Goal: Task Accomplishment & Management: Complete application form

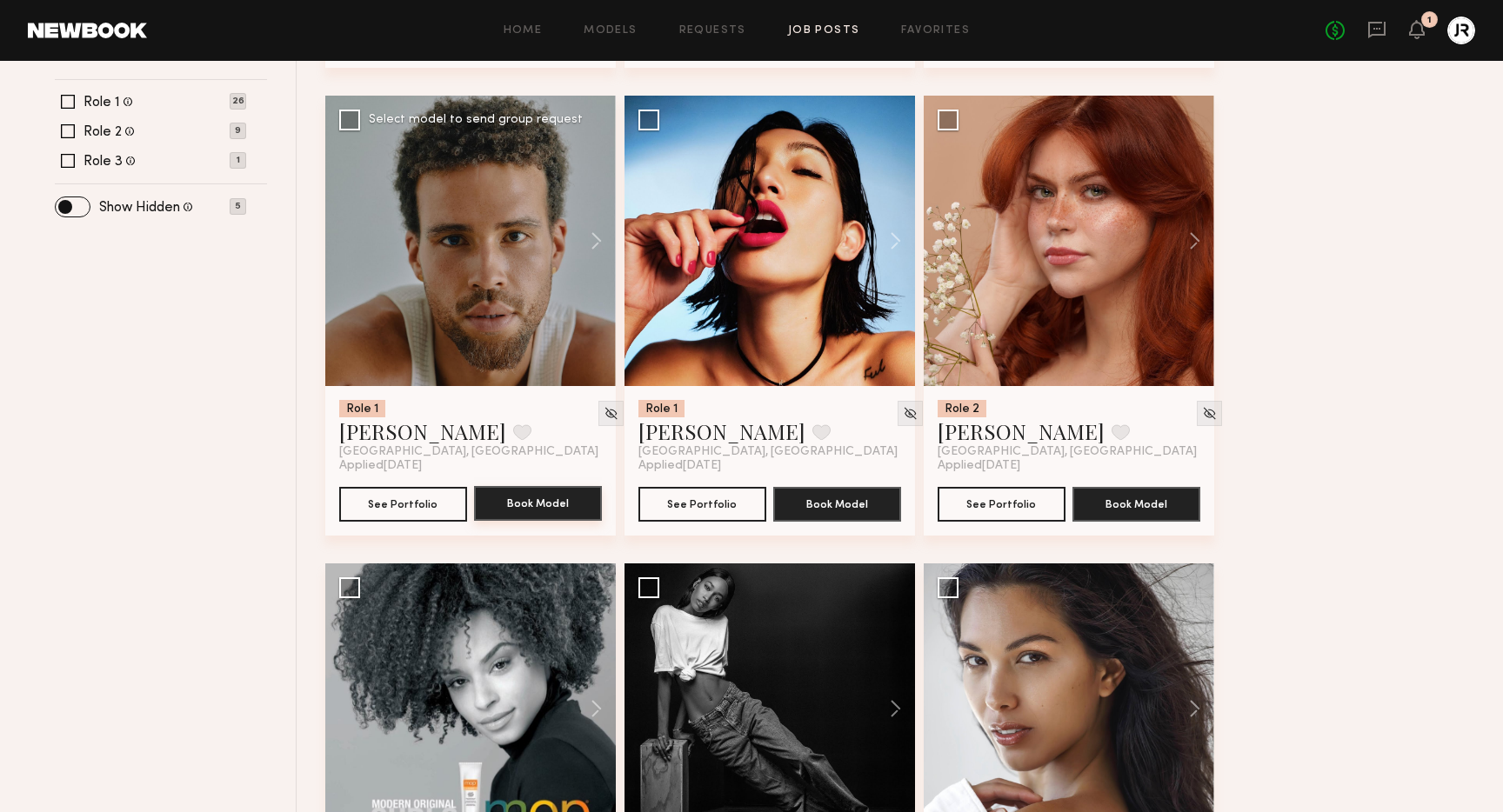
scroll to position [688, 0]
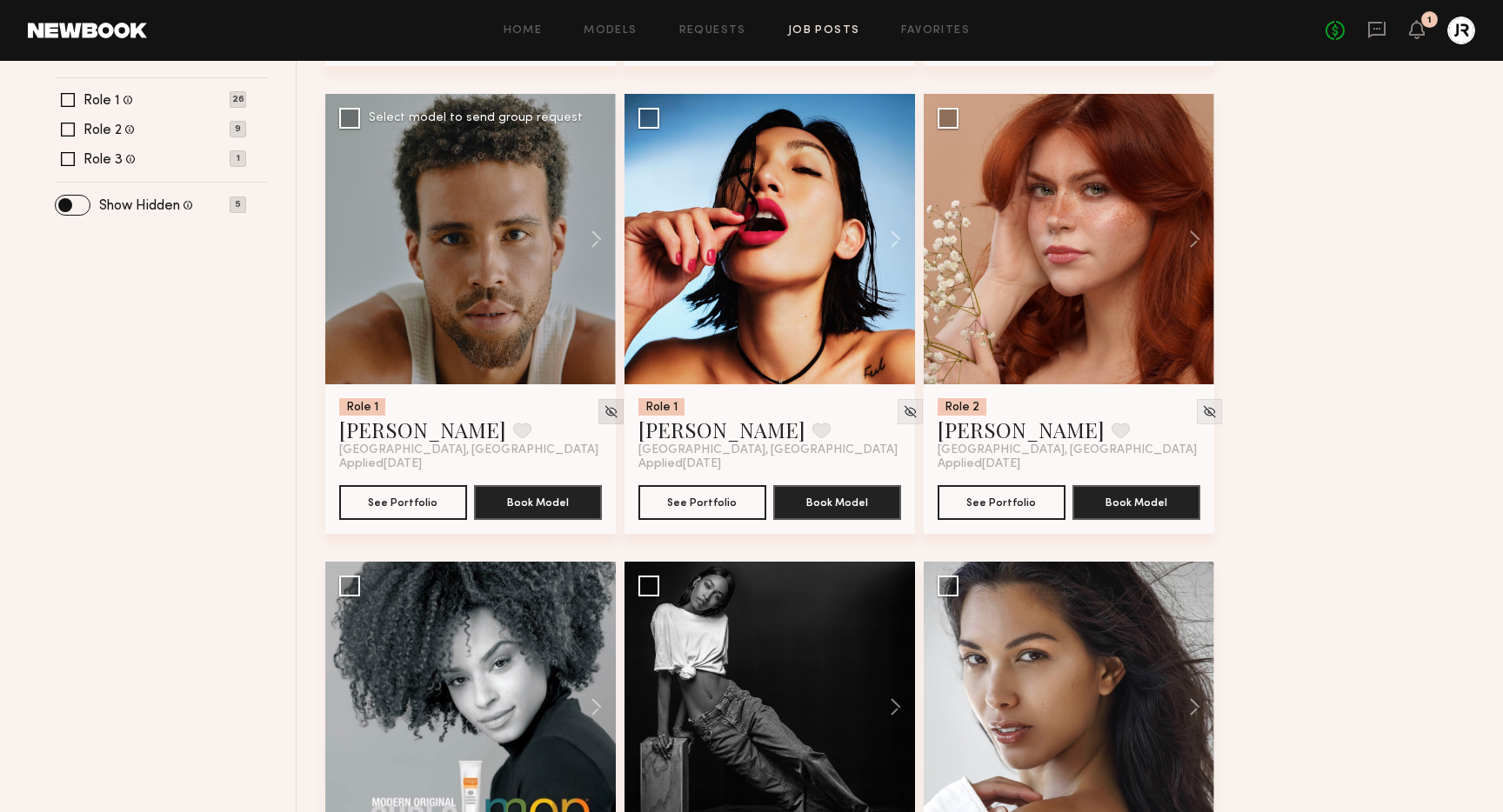
click at [603, 413] on img at bounding box center [611, 411] width 15 height 15
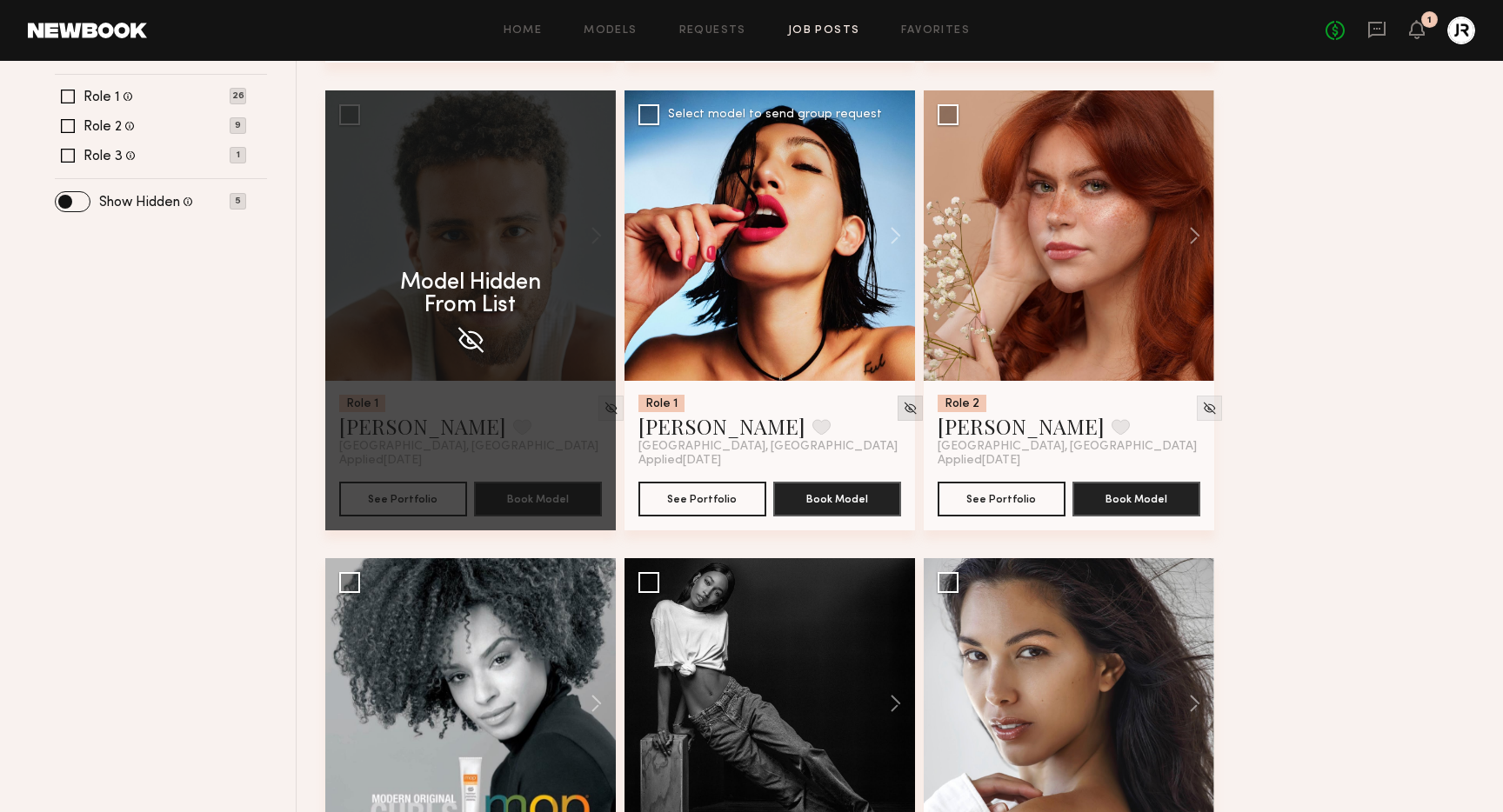
click at [903, 408] on img at bounding box center [911, 408] width 15 height 15
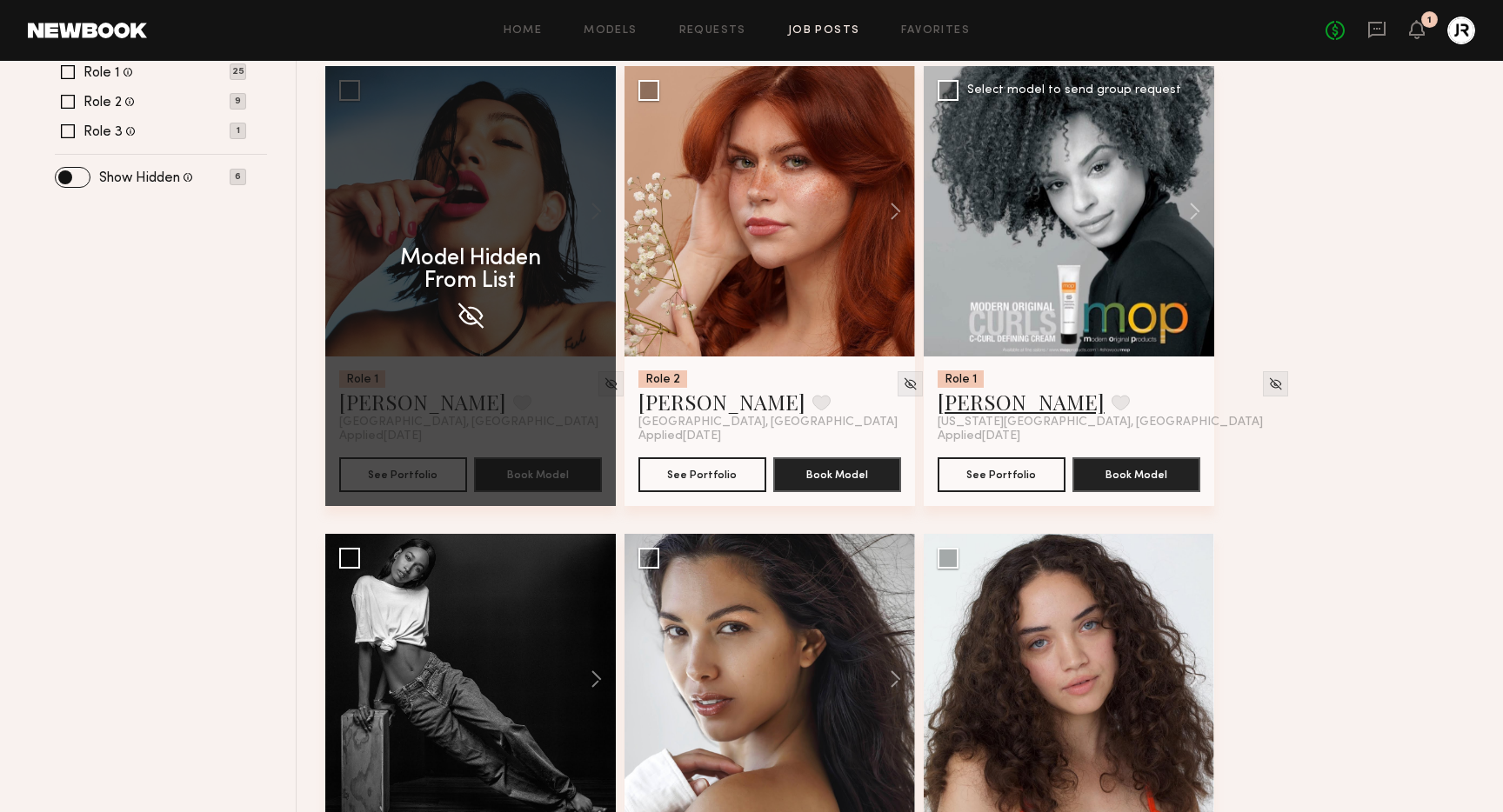
scroll to position [718, 0]
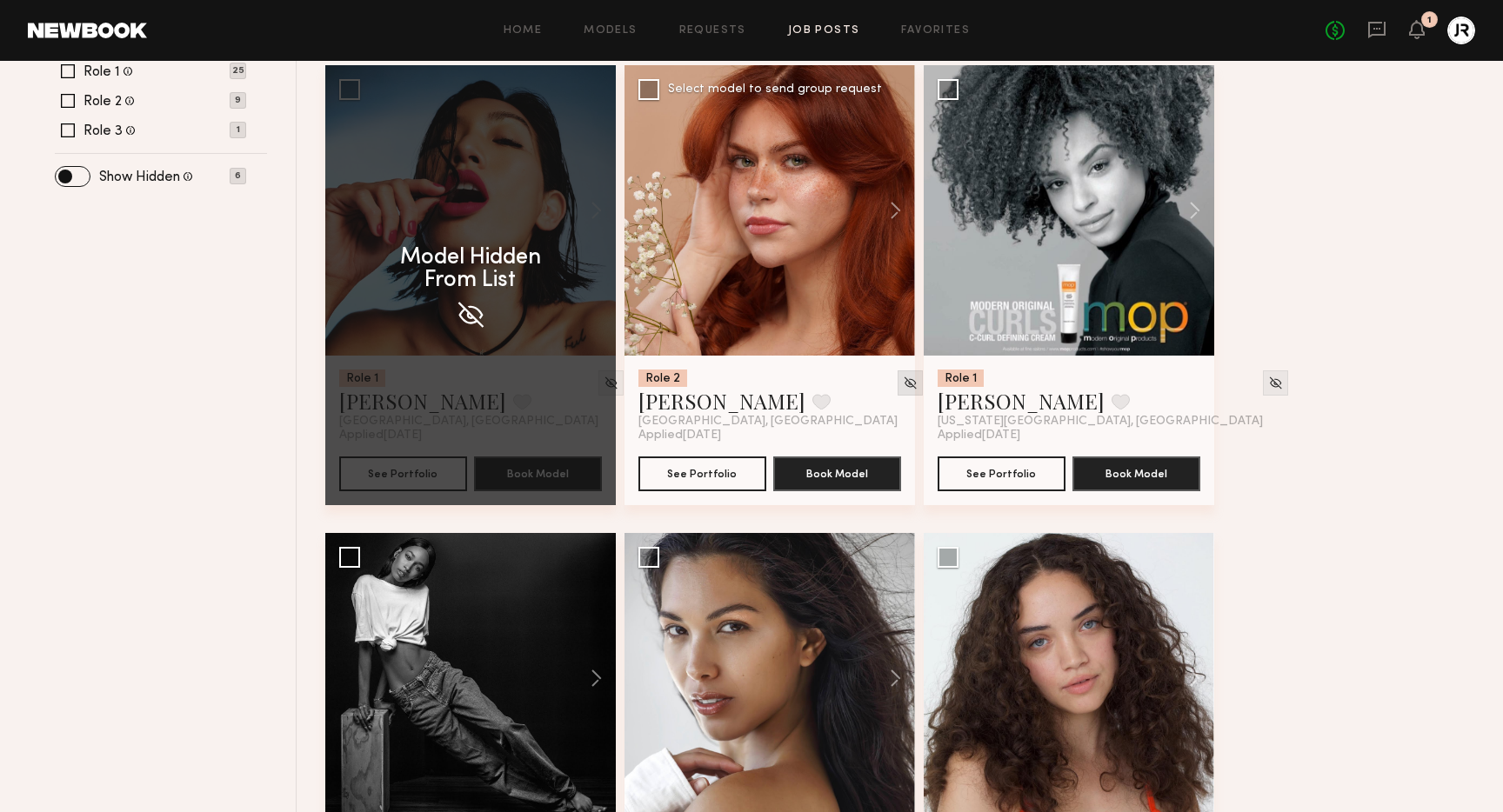
click at [898, 379] on div at bounding box center [911, 383] width 25 height 25
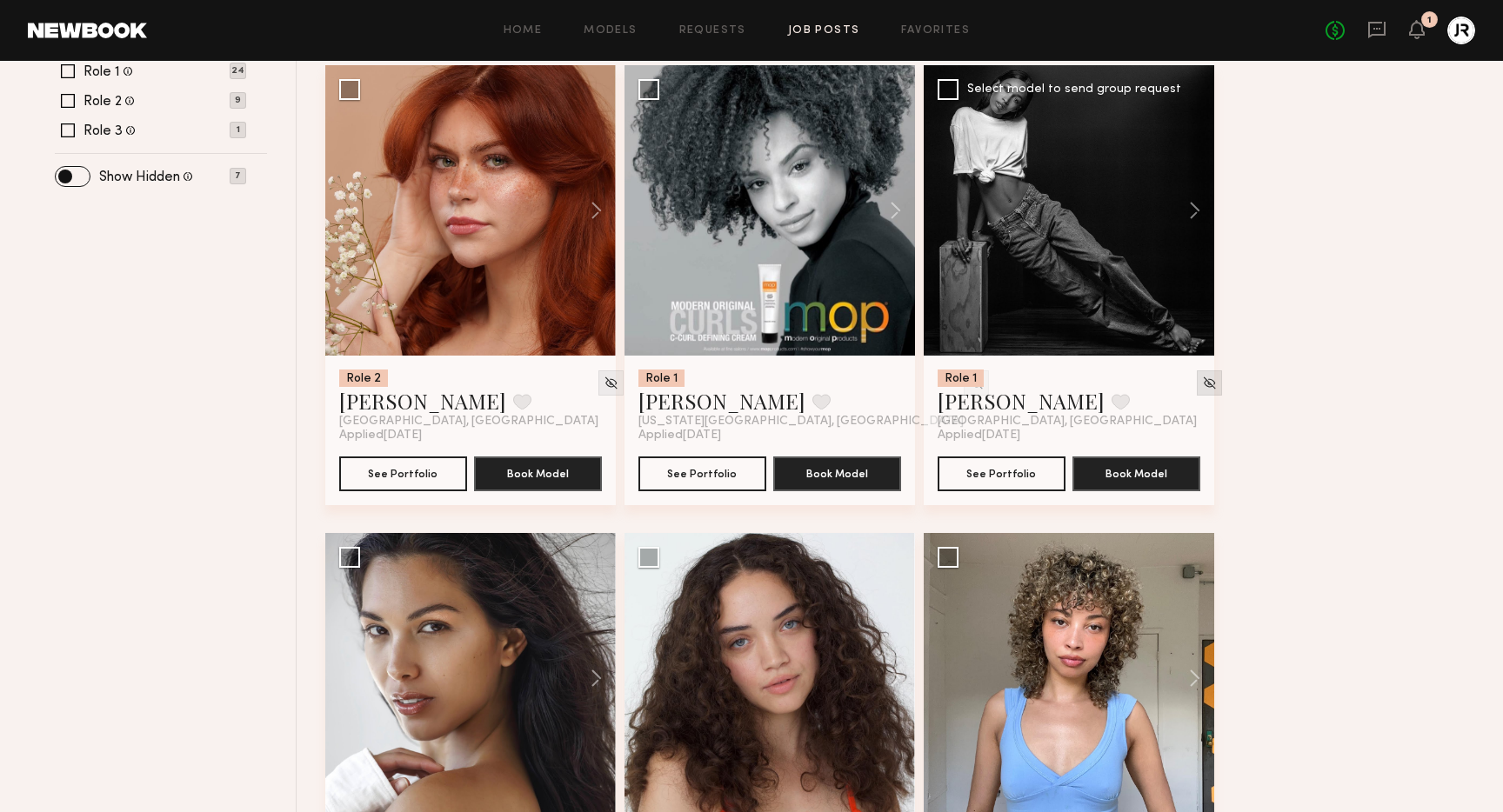
click at [1202, 378] on img at bounding box center [1209, 383] width 15 height 15
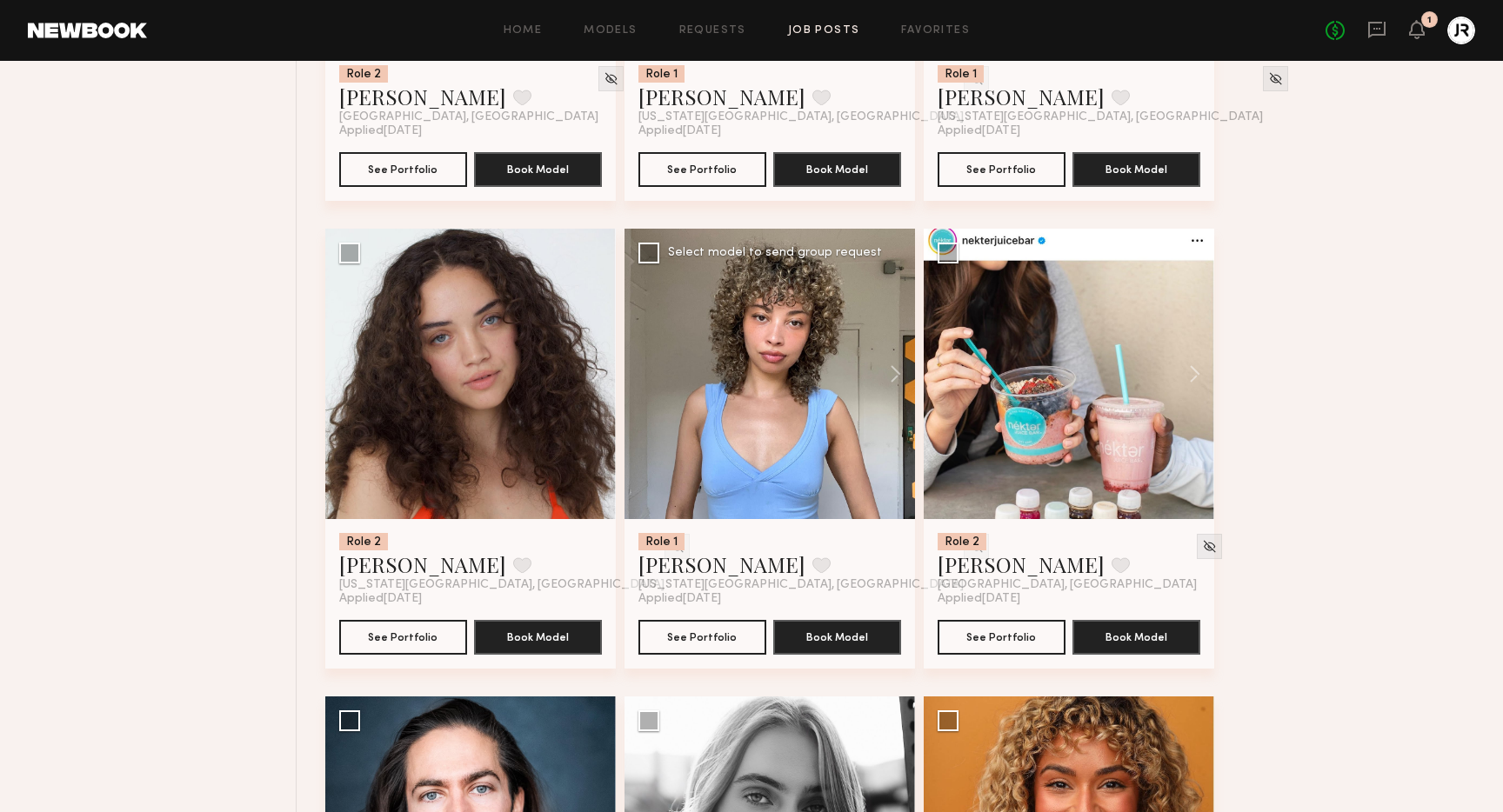
scroll to position [1032, 0]
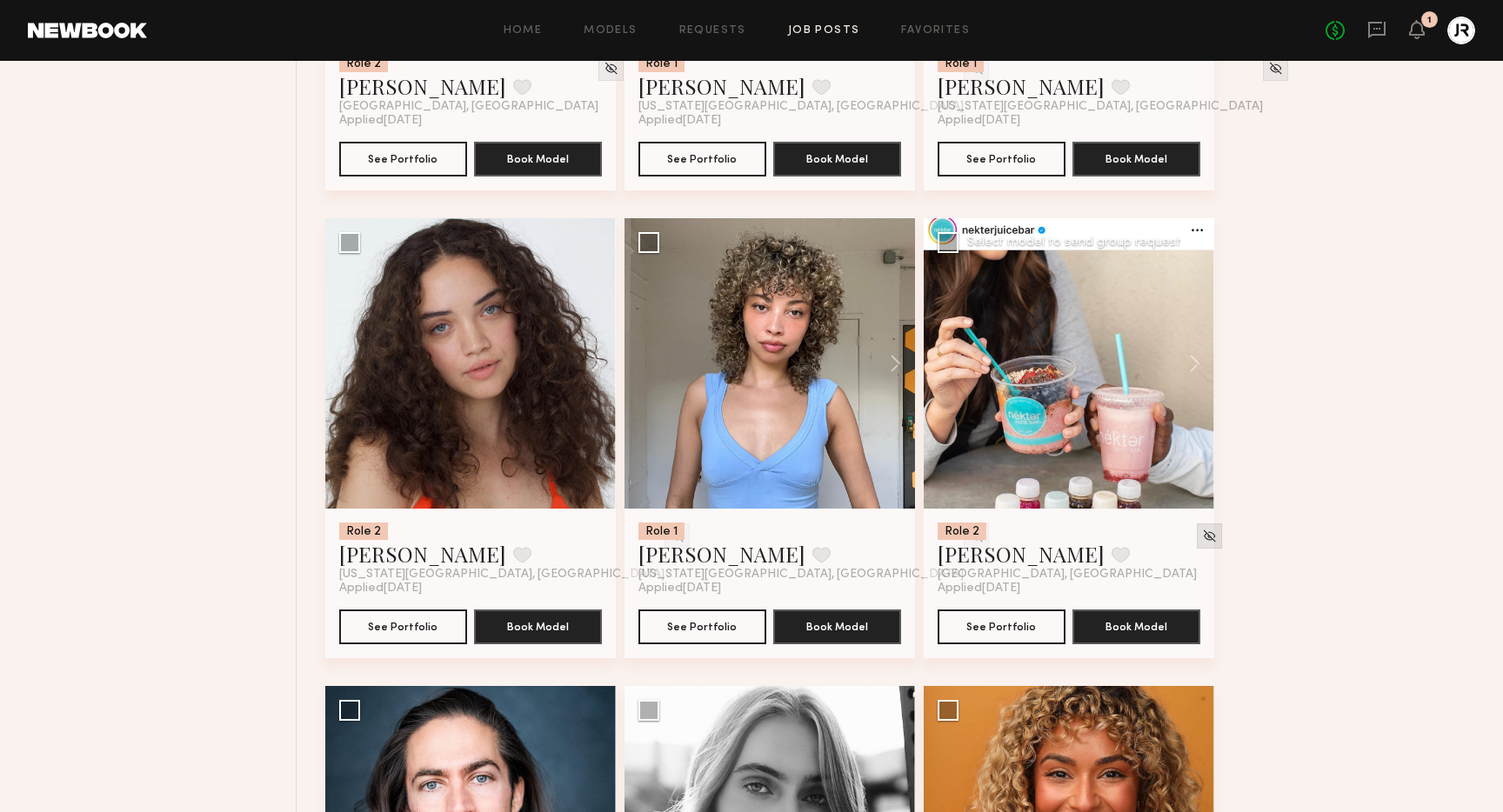
click at [1202, 536] on img at bounding box center [1209, 536] width 15 height 15
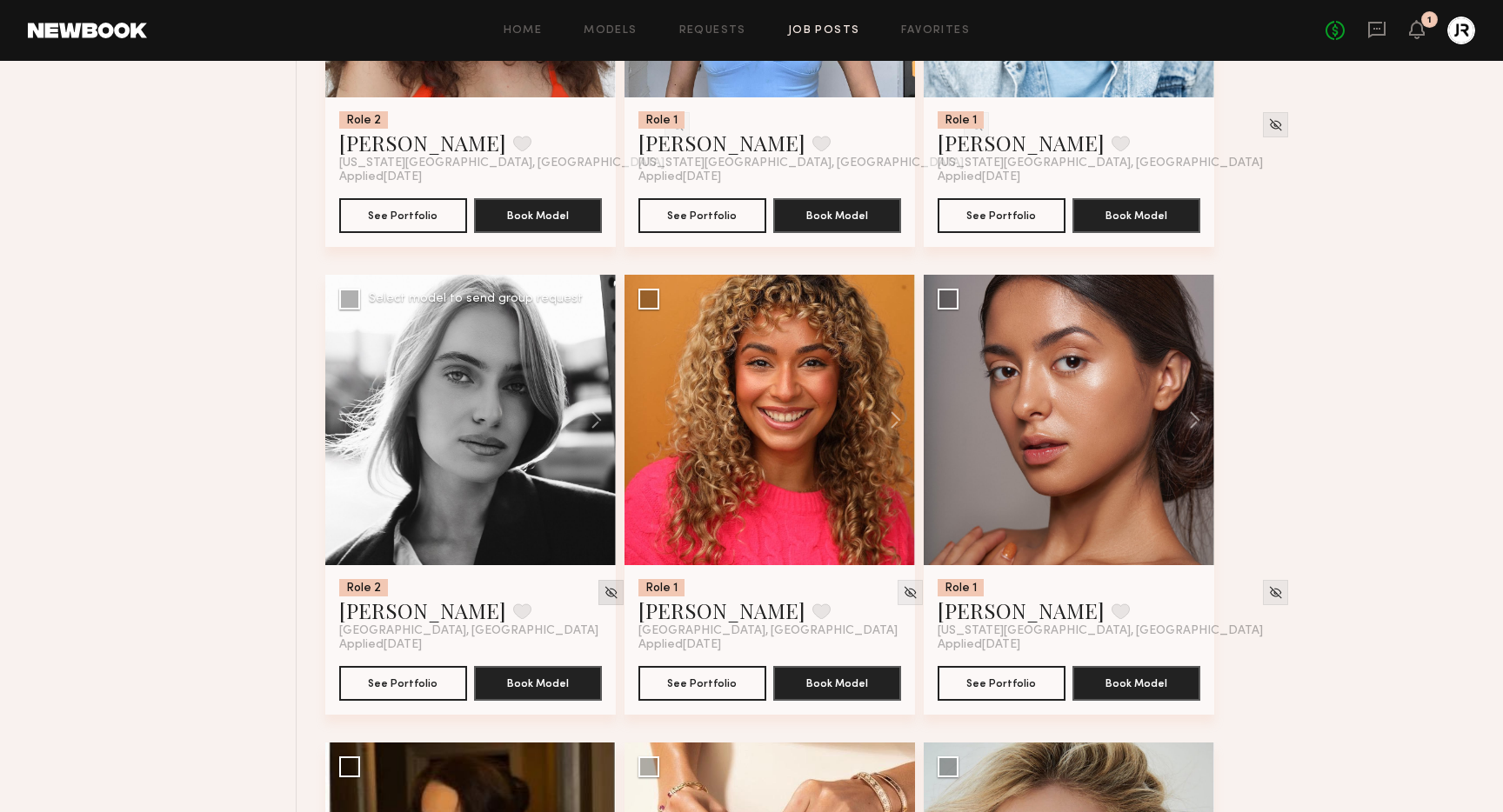
scroll to position [1442, 0]
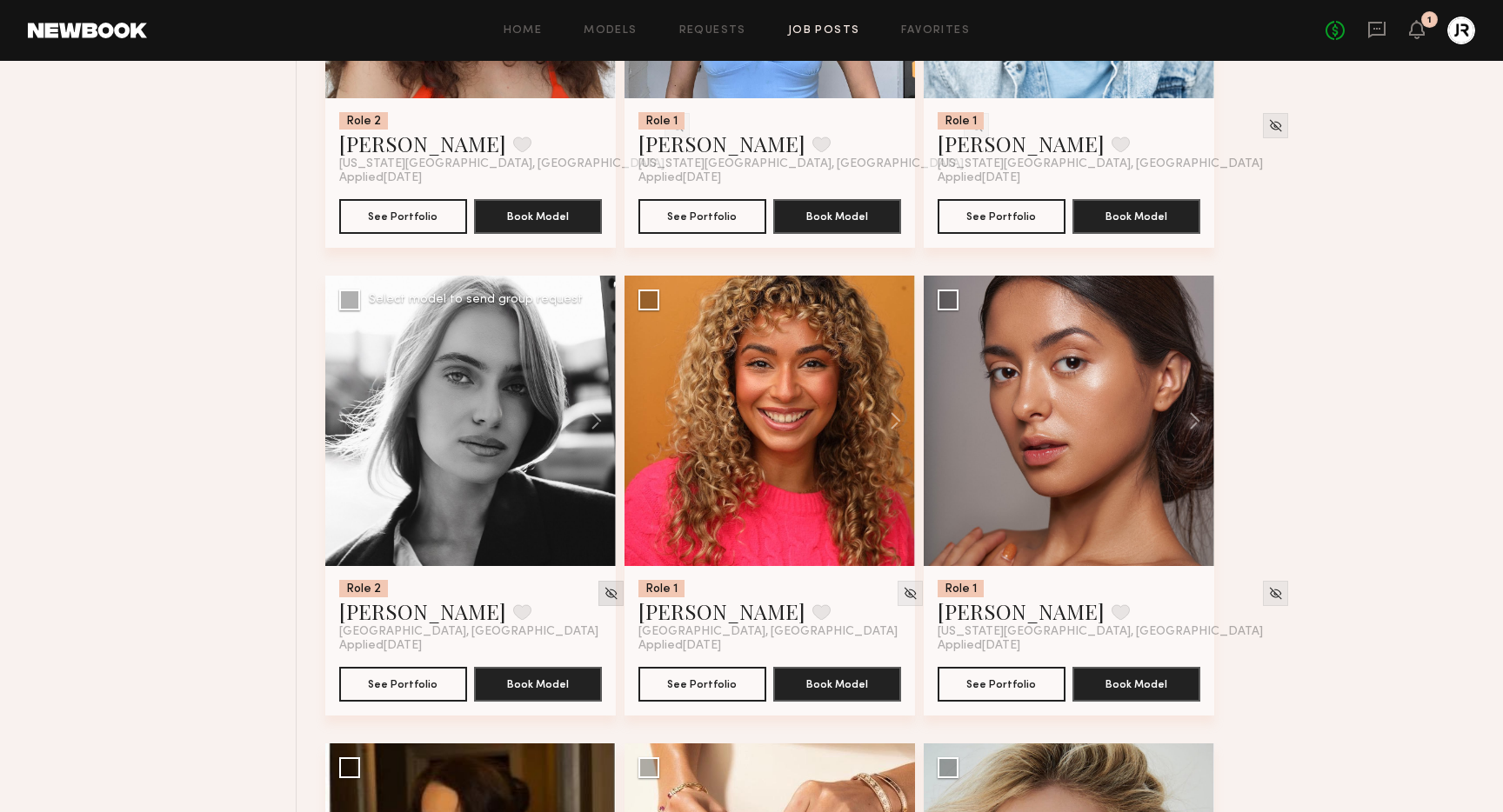
click at [603, 597] on img at bounding box center [611, 593] width 15 height 15
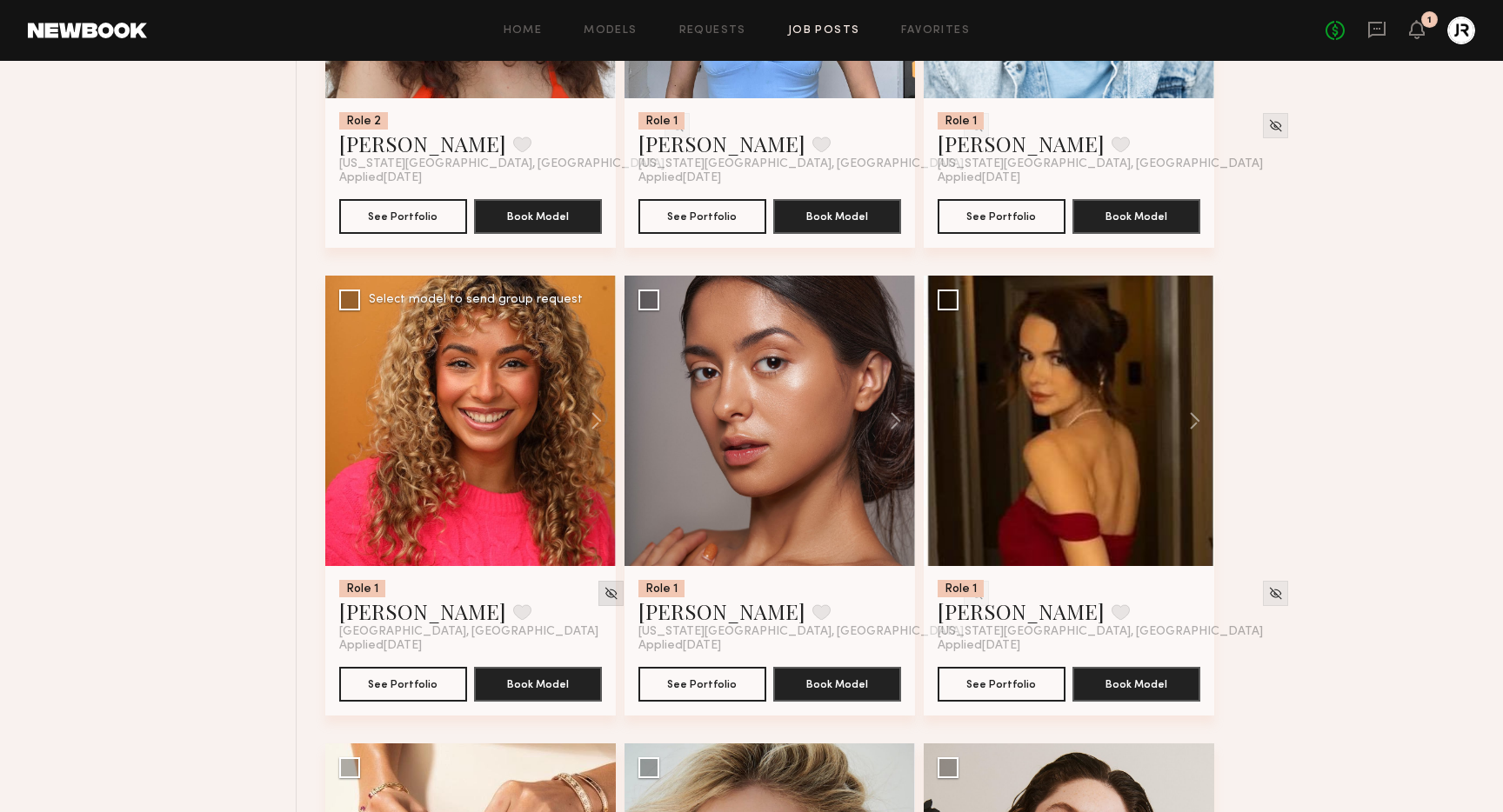
click at [603, 595] on img at bounding box center [611, 593] width 15 height 15
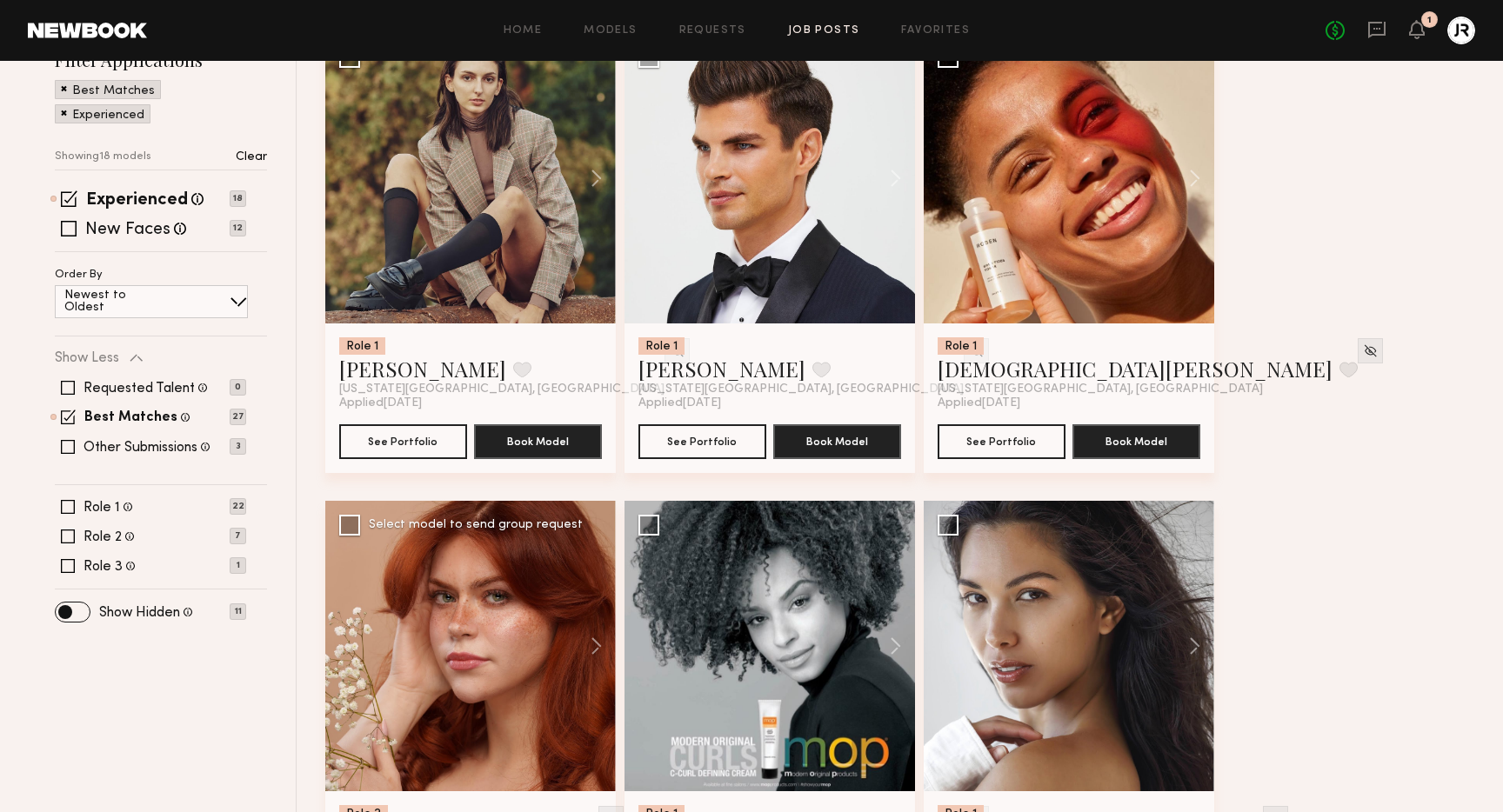
scroll to position [250, 0]
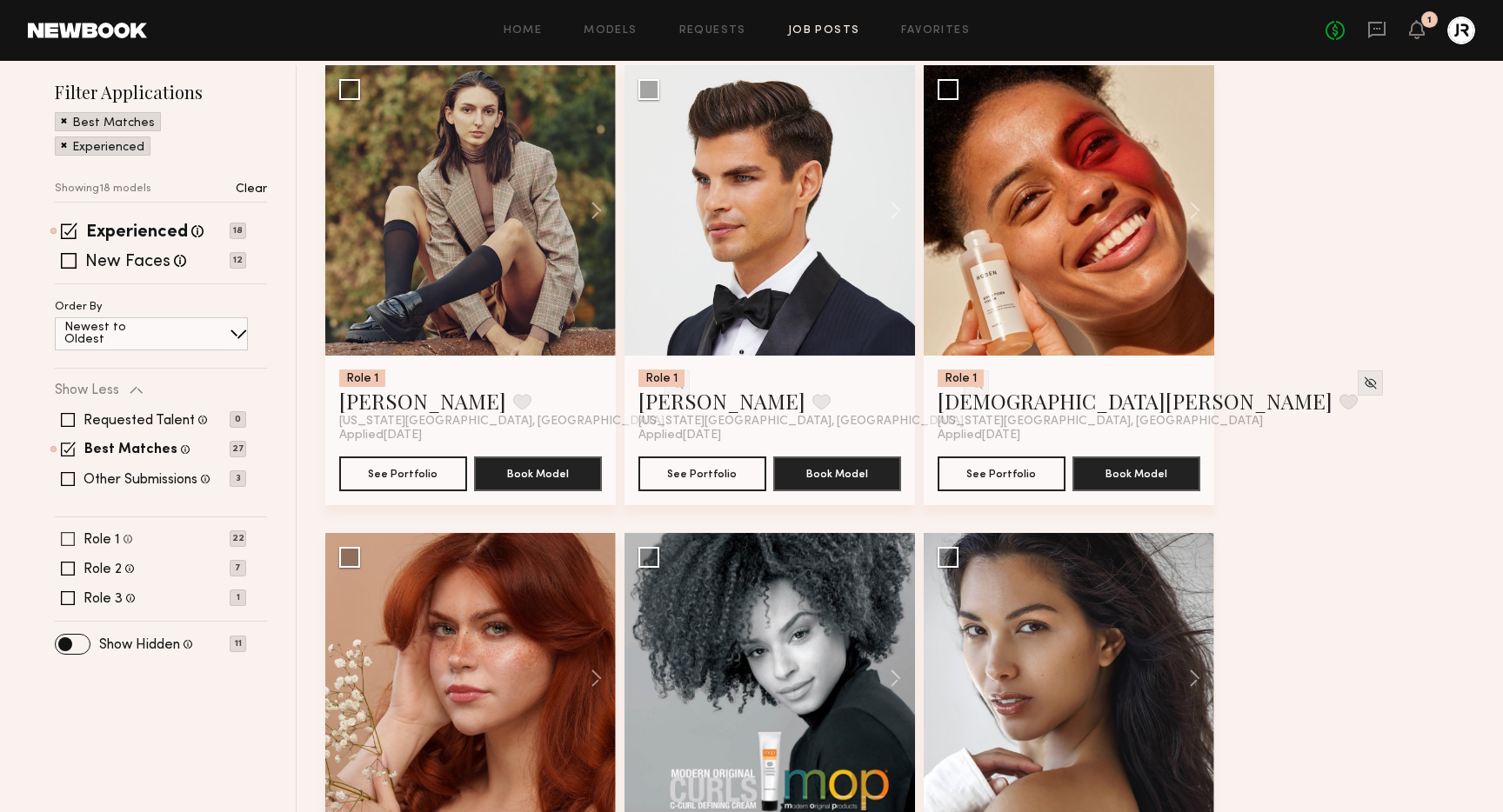
click at [194, 536] on div "Role 1 All genders, 21–35, All ethnicities 22" at bounding box center [150, 539] width 192 height 14
click at [69, 540] on span at bounding box center [67, 539] width 14 height 14
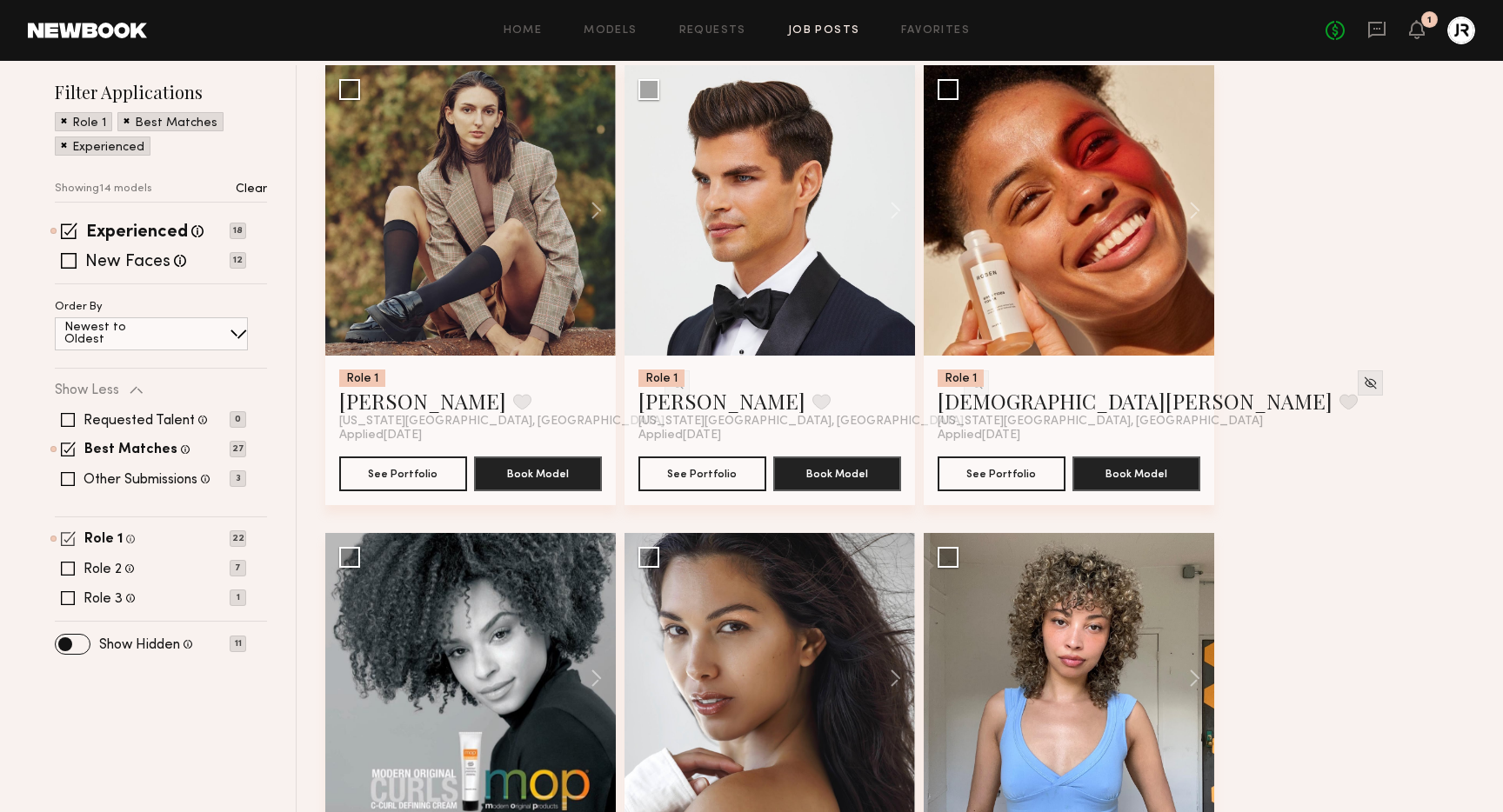
click at [68, 540] on span at bounding box center [68, 539] width 15 height 15
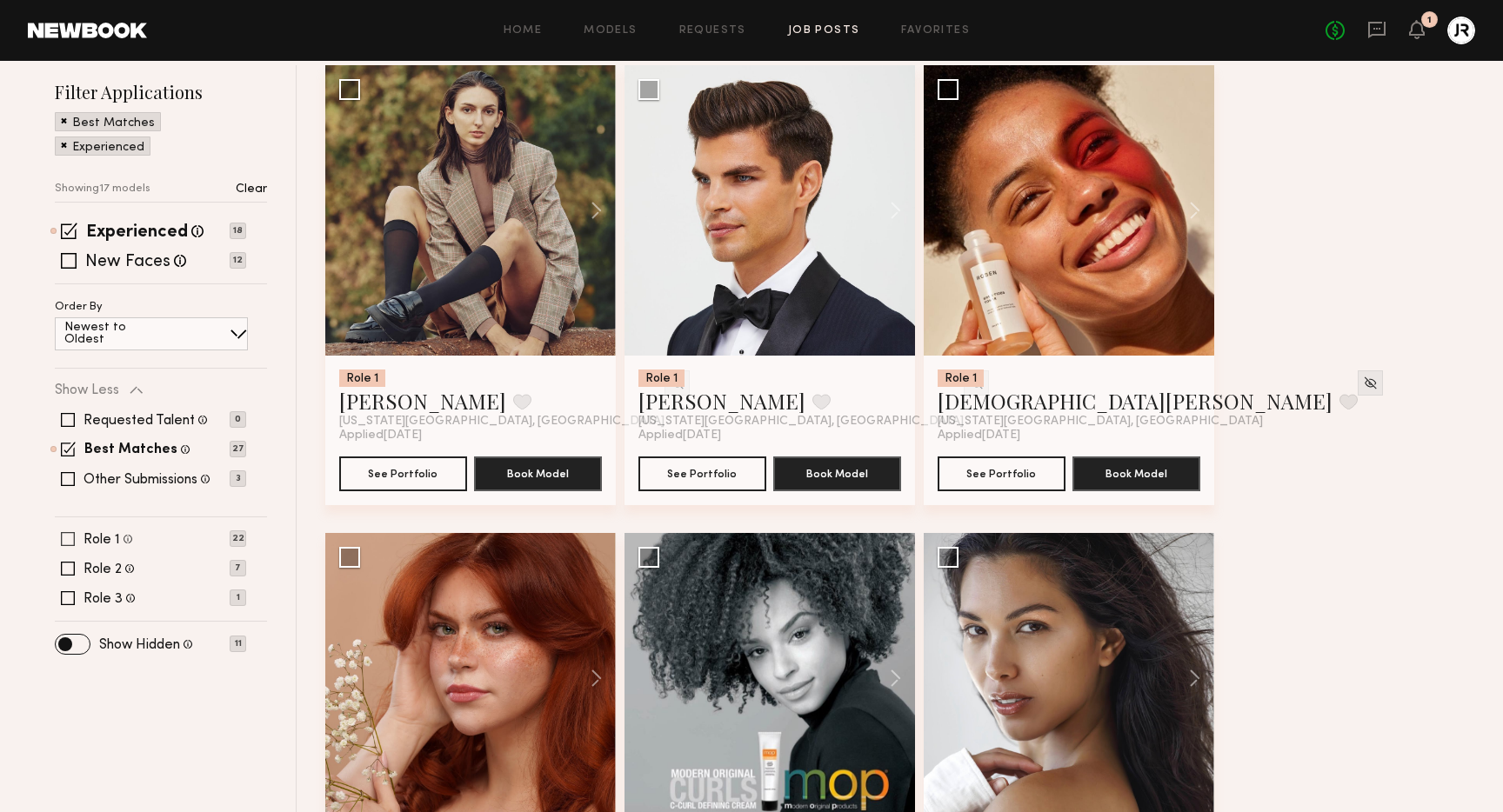
click at [68, 538] on span at bounding box center [67, 539] width 14 height 14
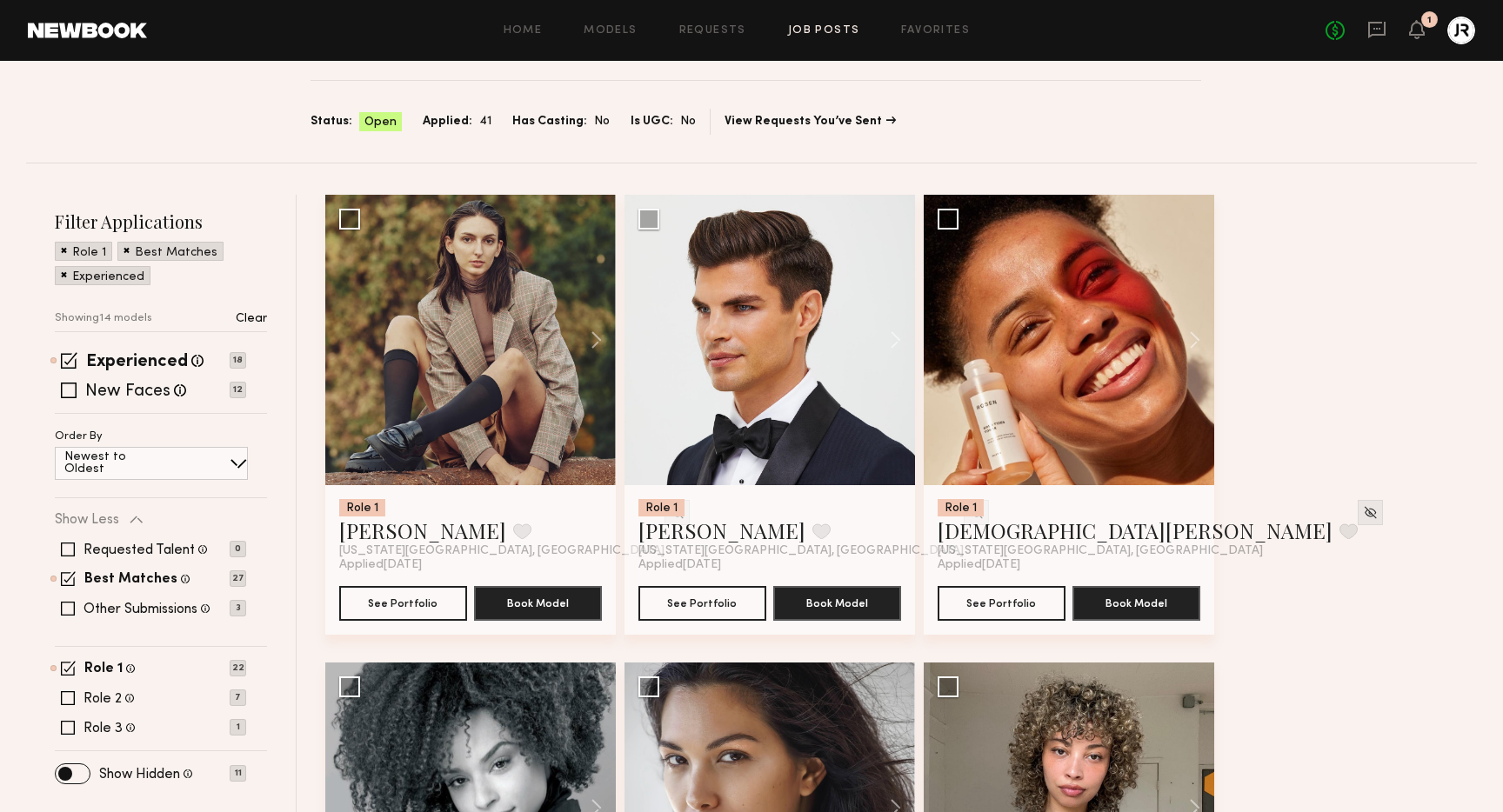
scroll to position [173, 0]
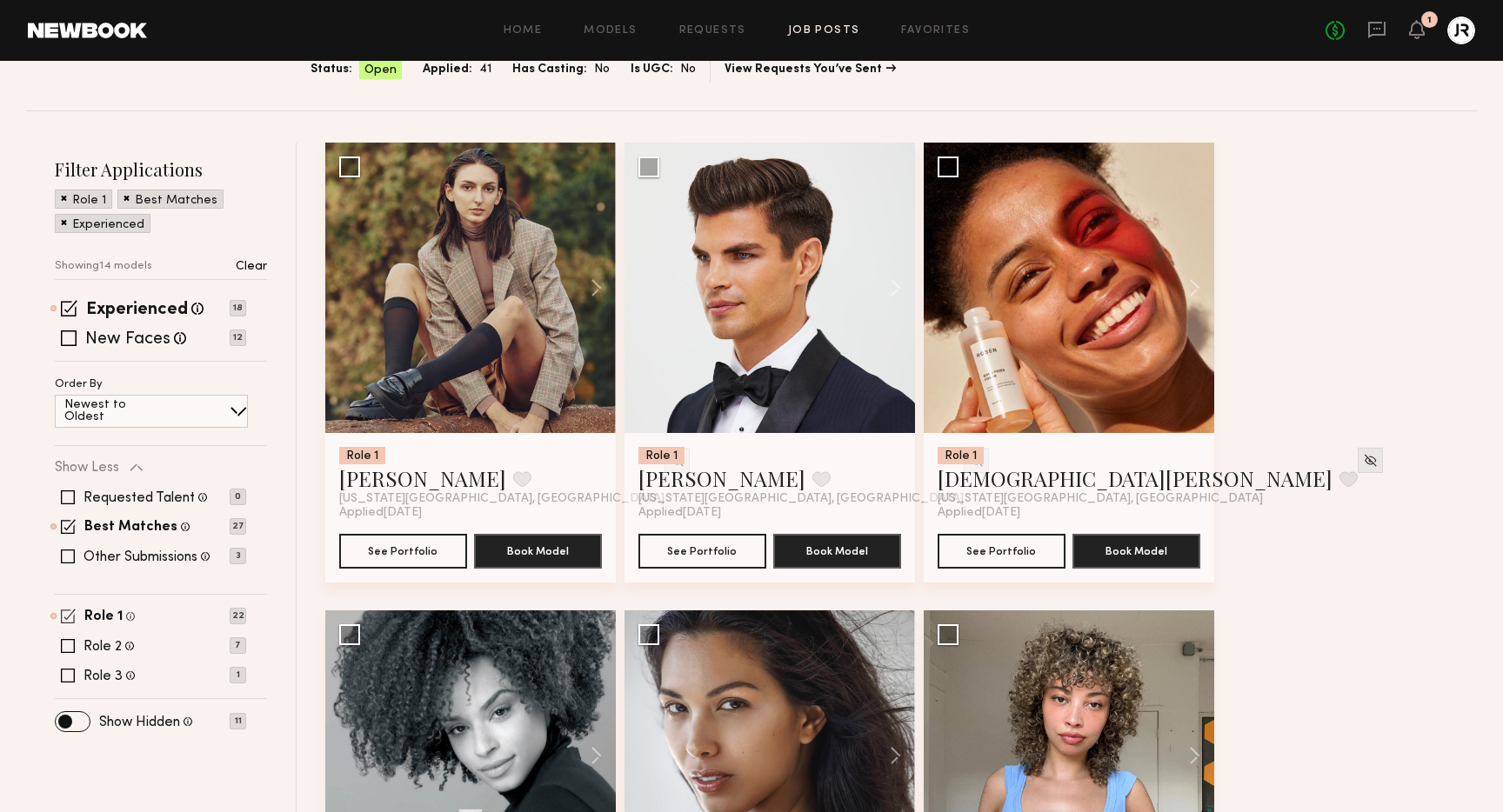
click at [70, 617] on span at bounding box center [68, 616] width 15 height 15
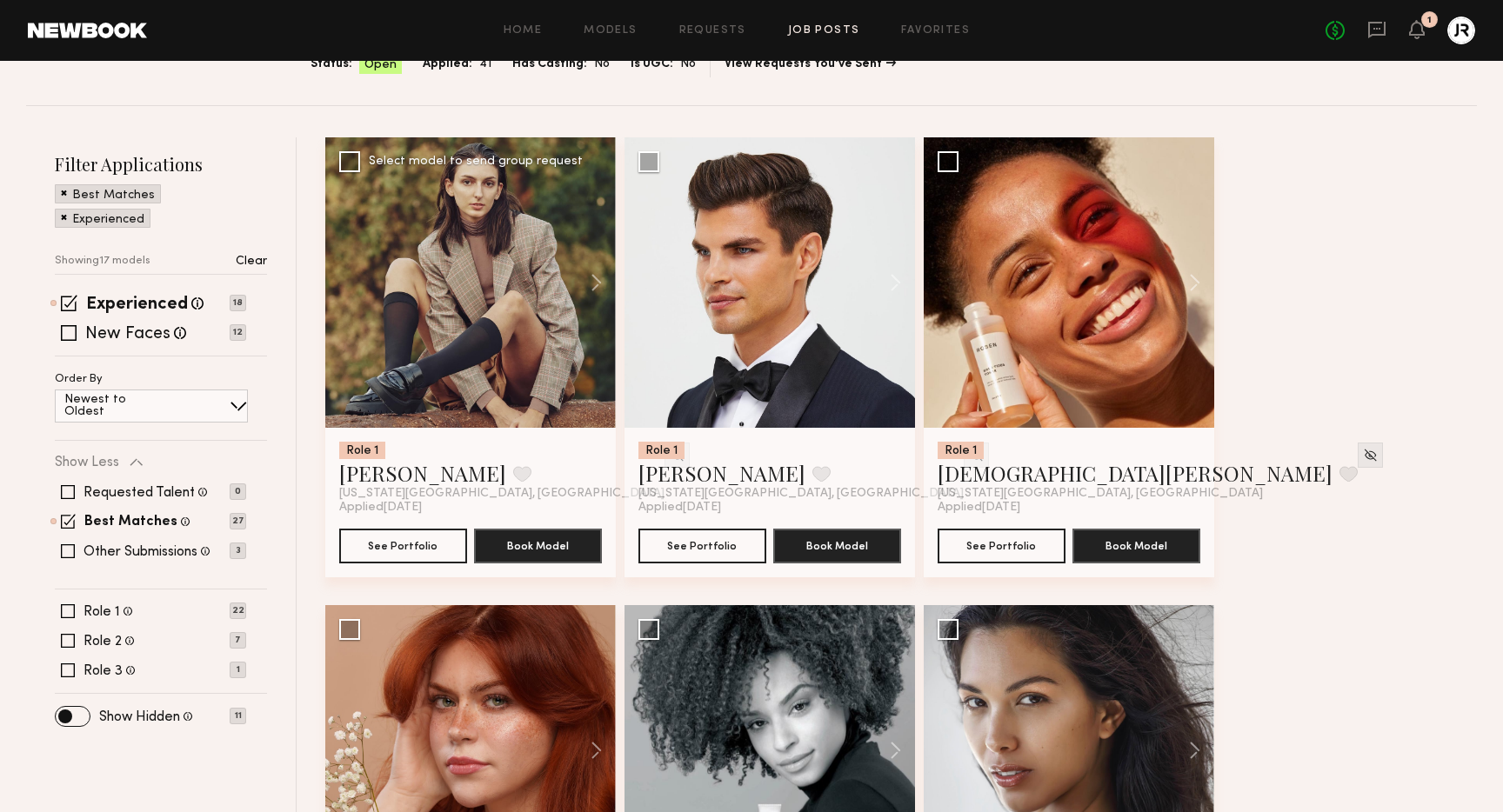
scroll to position [0, 0]
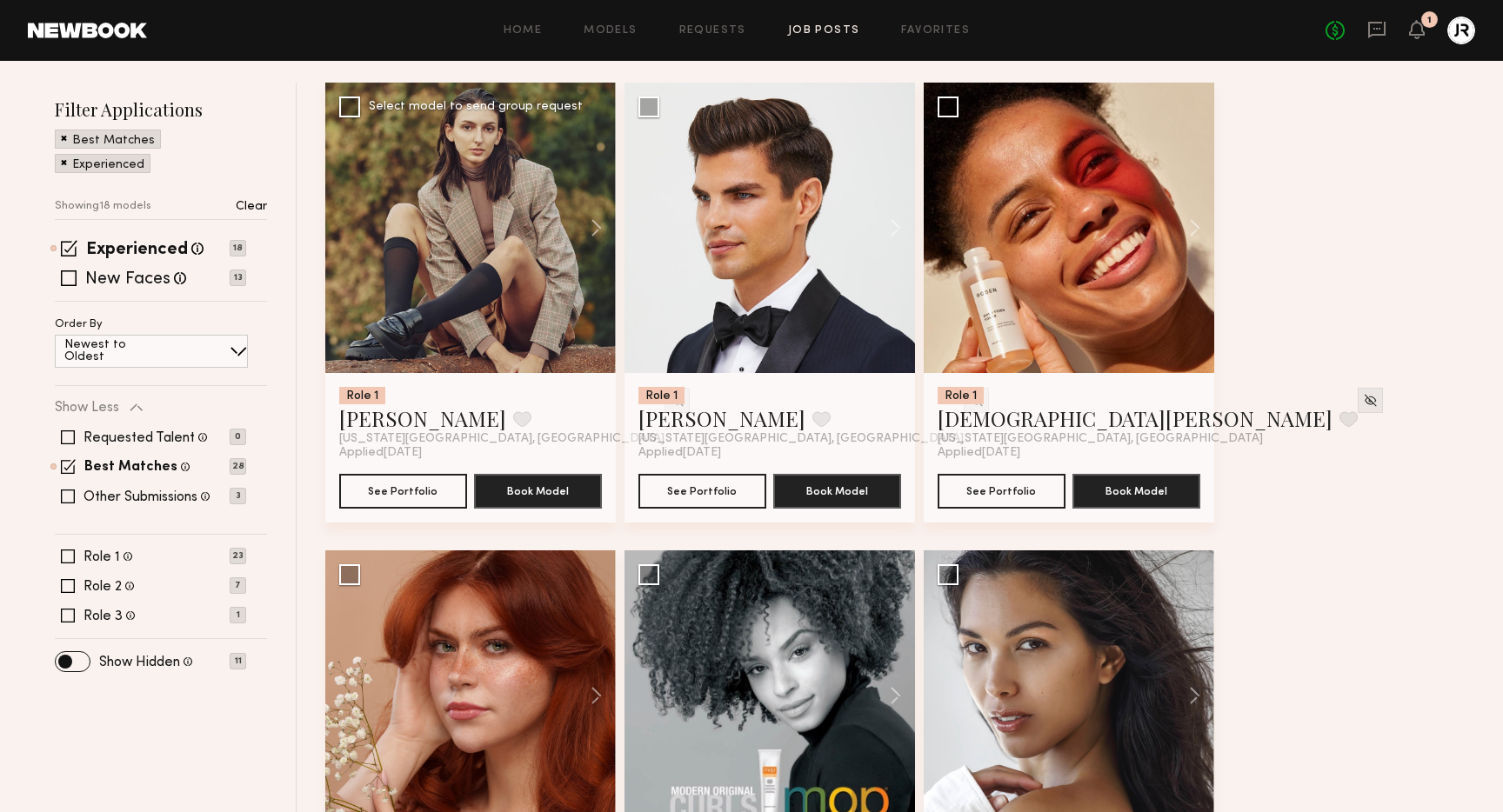
scroll to position [255, 0]
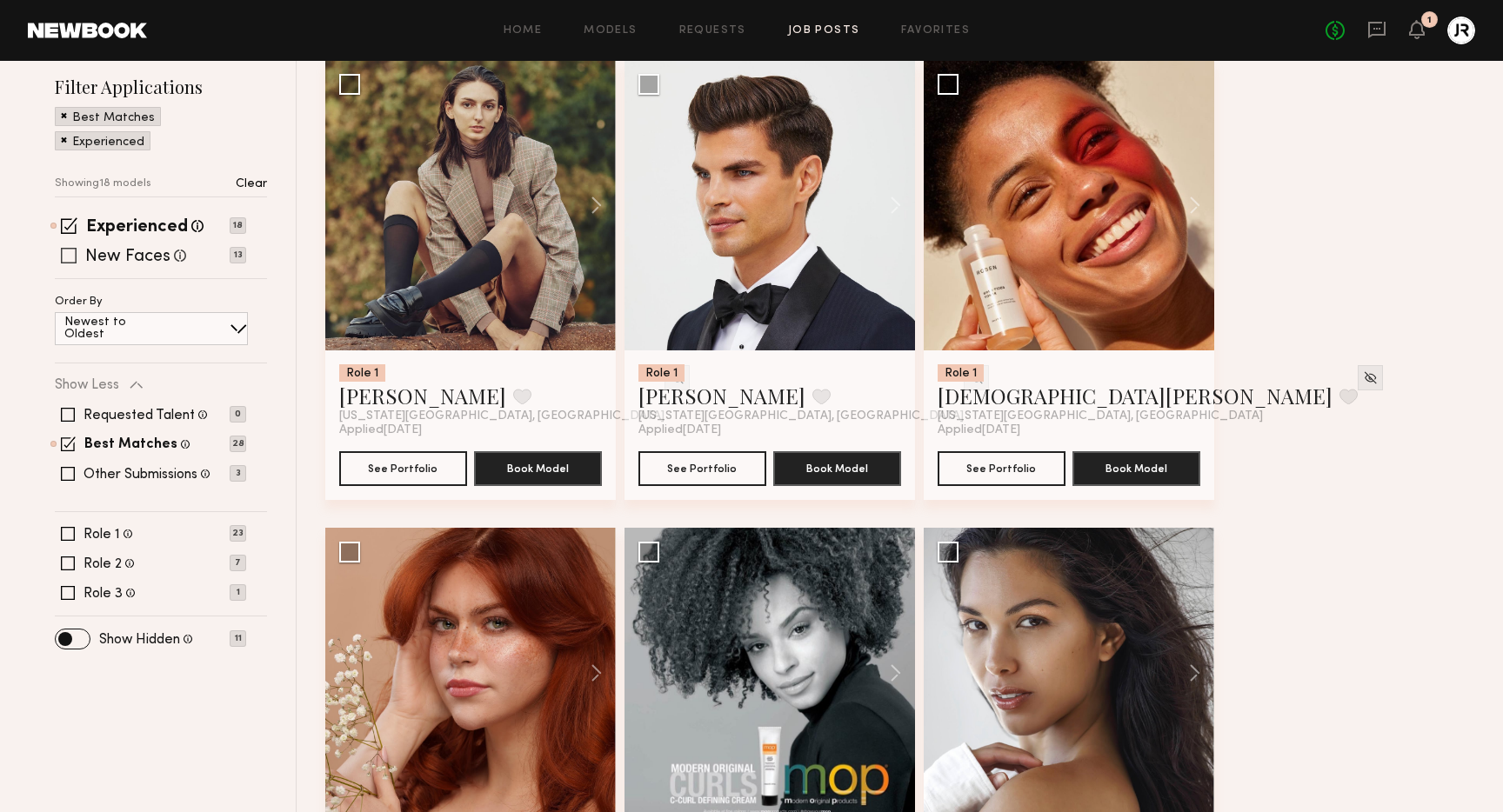
click at [70, 254] on span at bounding box center [68, 255] width 15 height 15
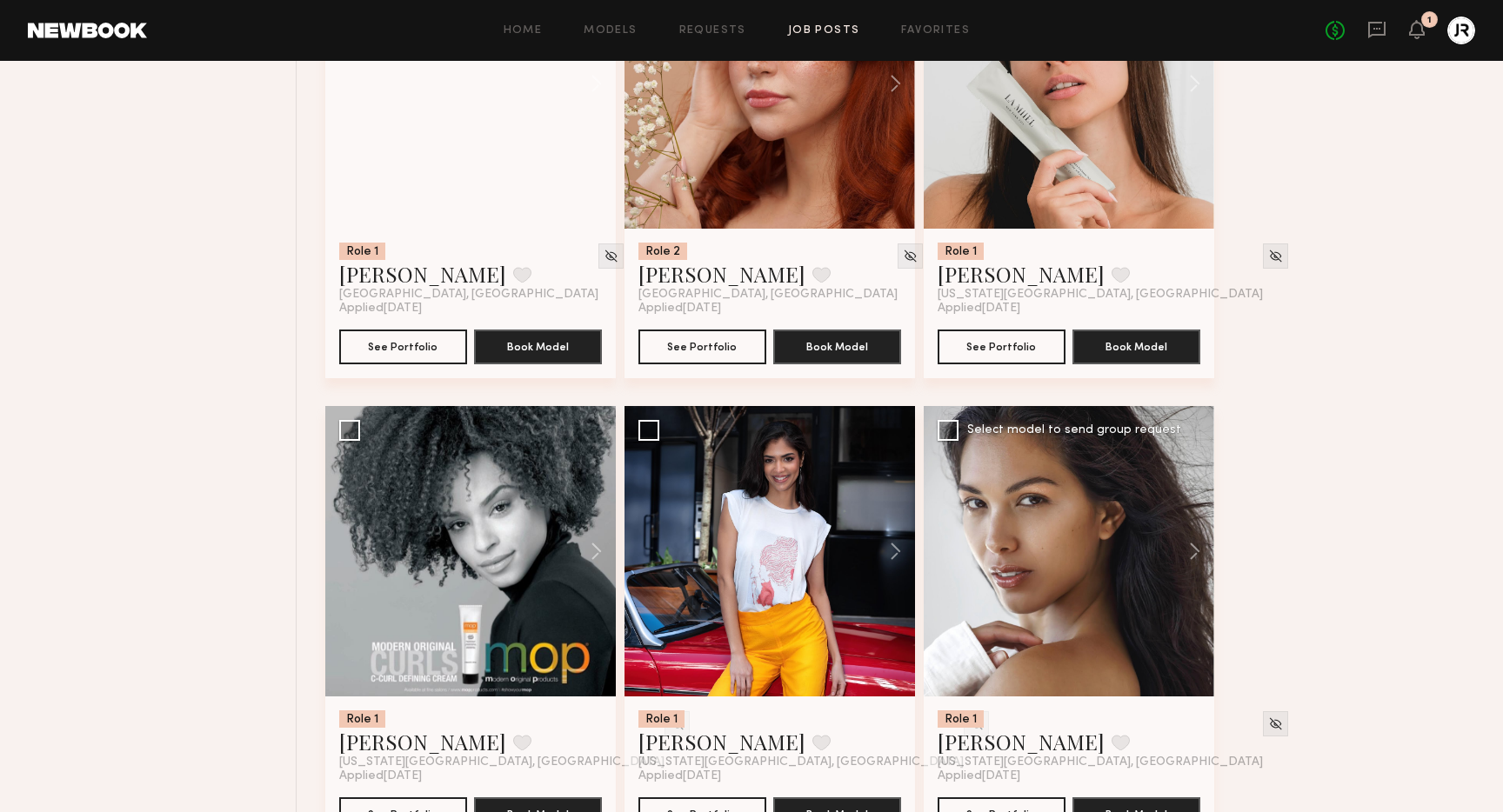
scroll to position [1322, 0]
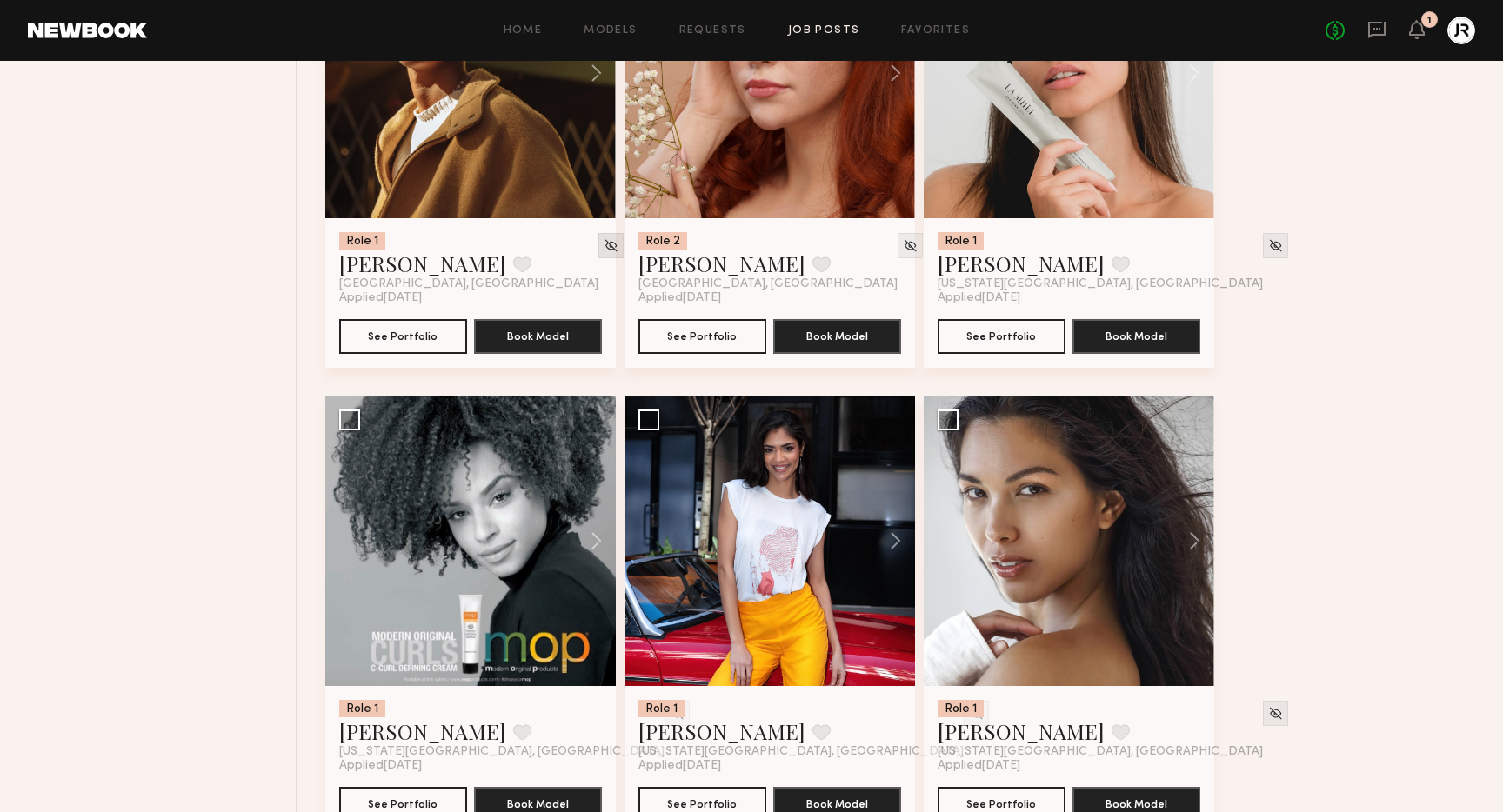
click at [603, 247] on img at bounding box center [611, 245] width 15 height 15
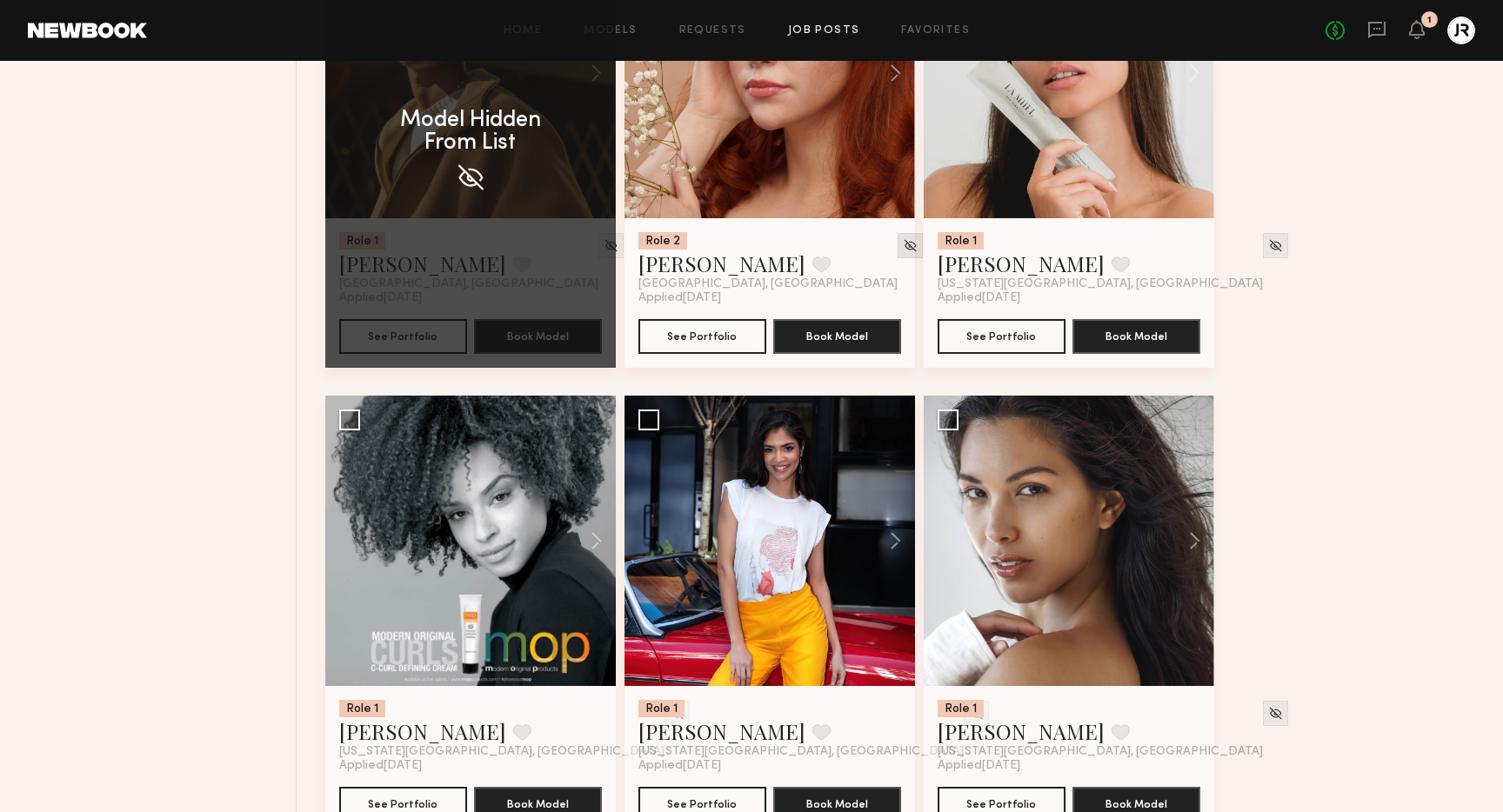
click at [903, 245] on img at bounding box center [911, 245] width 15 height 15
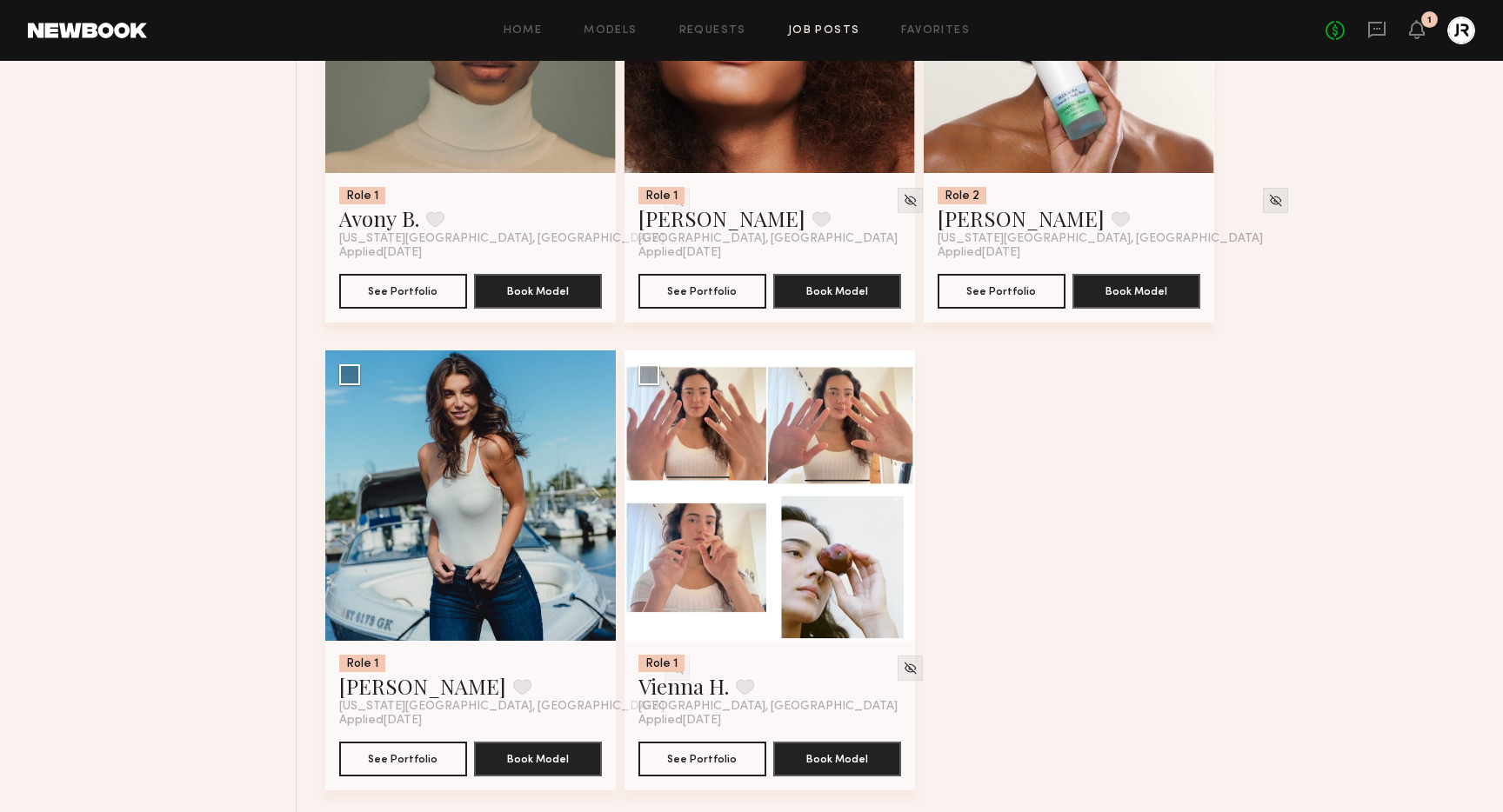
scroll to position [3717, 0]
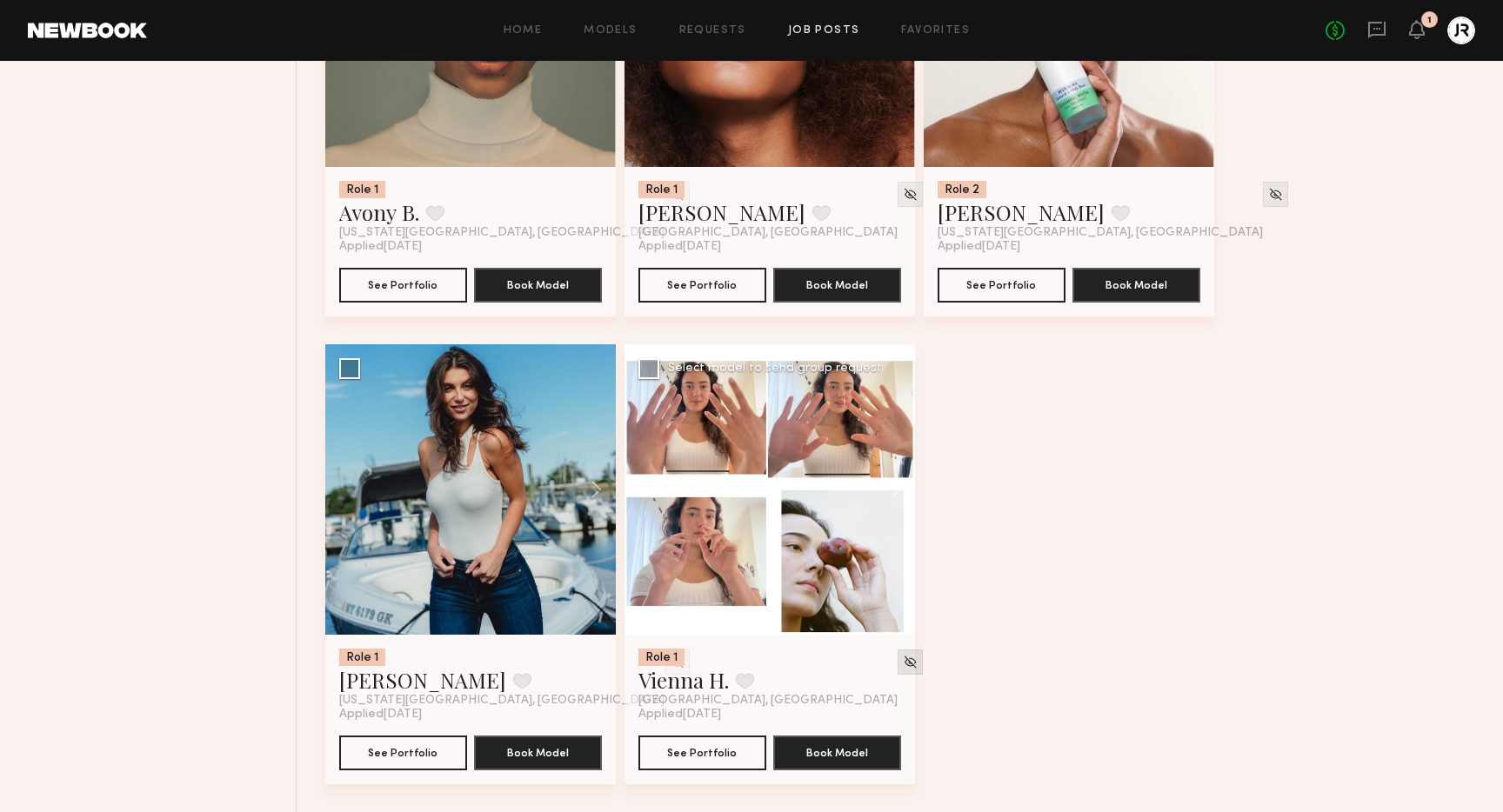
click at [903, 663] on img at bounding box center [911, 662] width 15 height 15
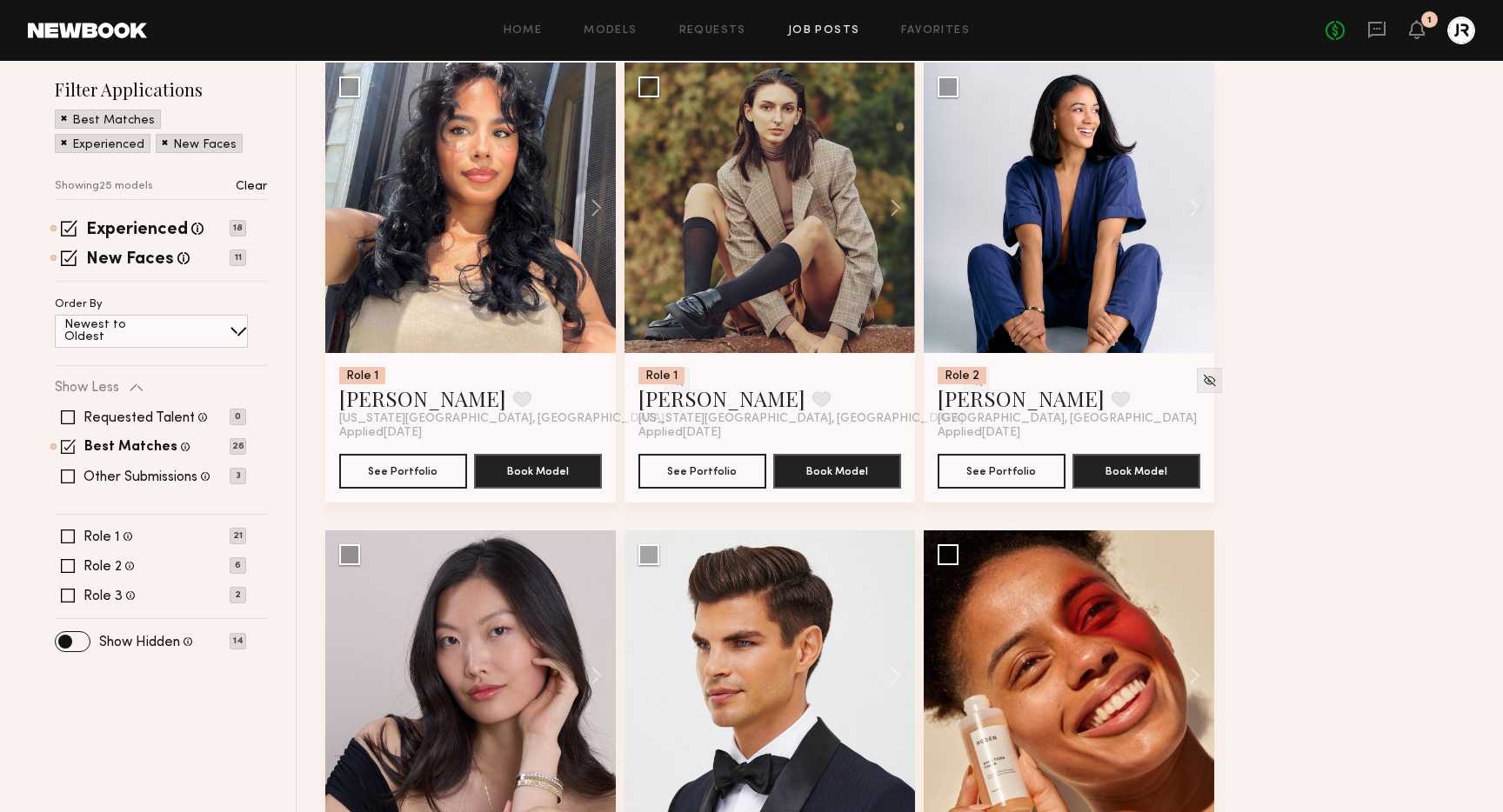
scroll to position [254, 0]
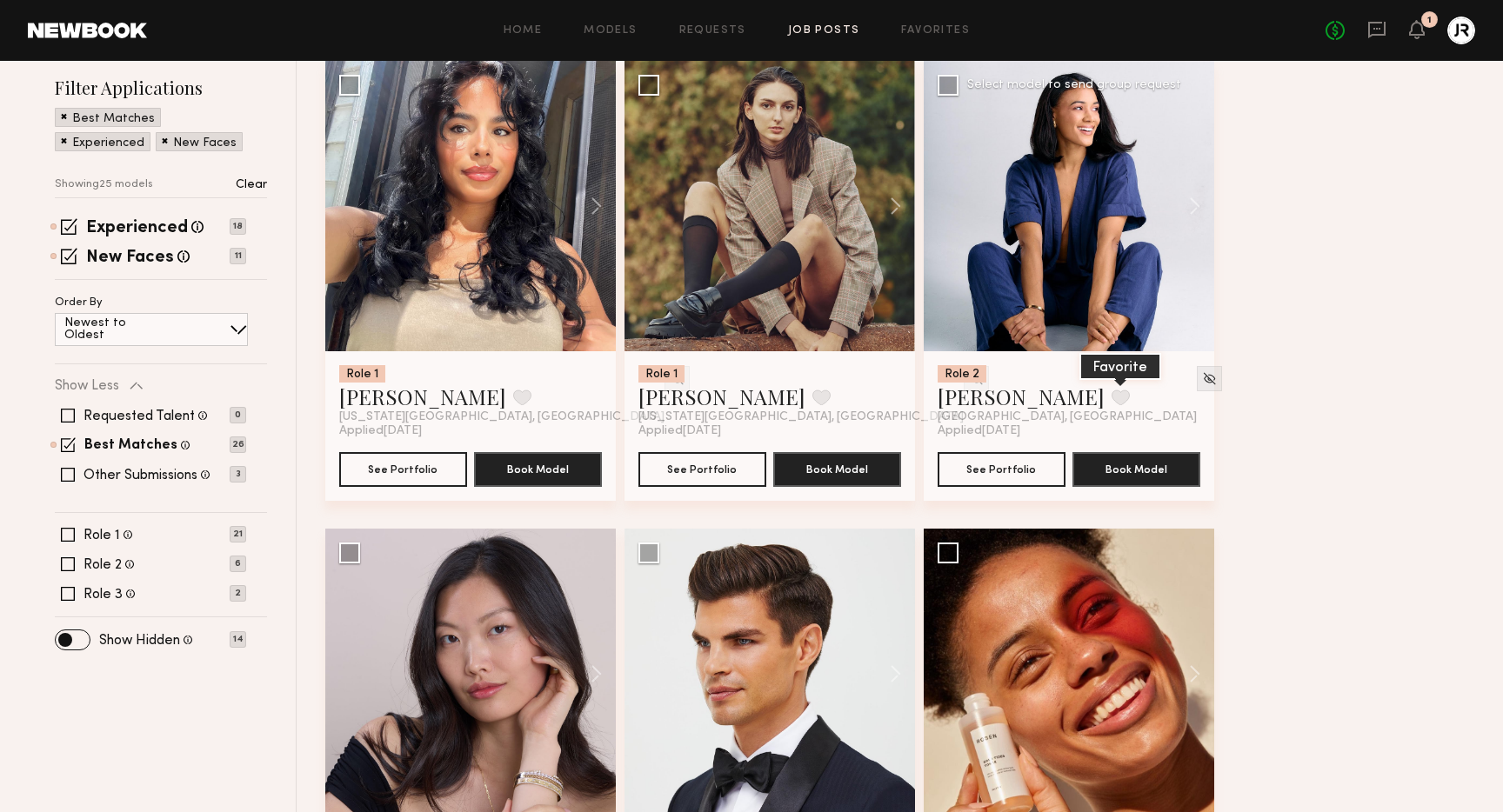
click at [1112, 399] on button at bounding box center [1121, 397] width 18 height 15
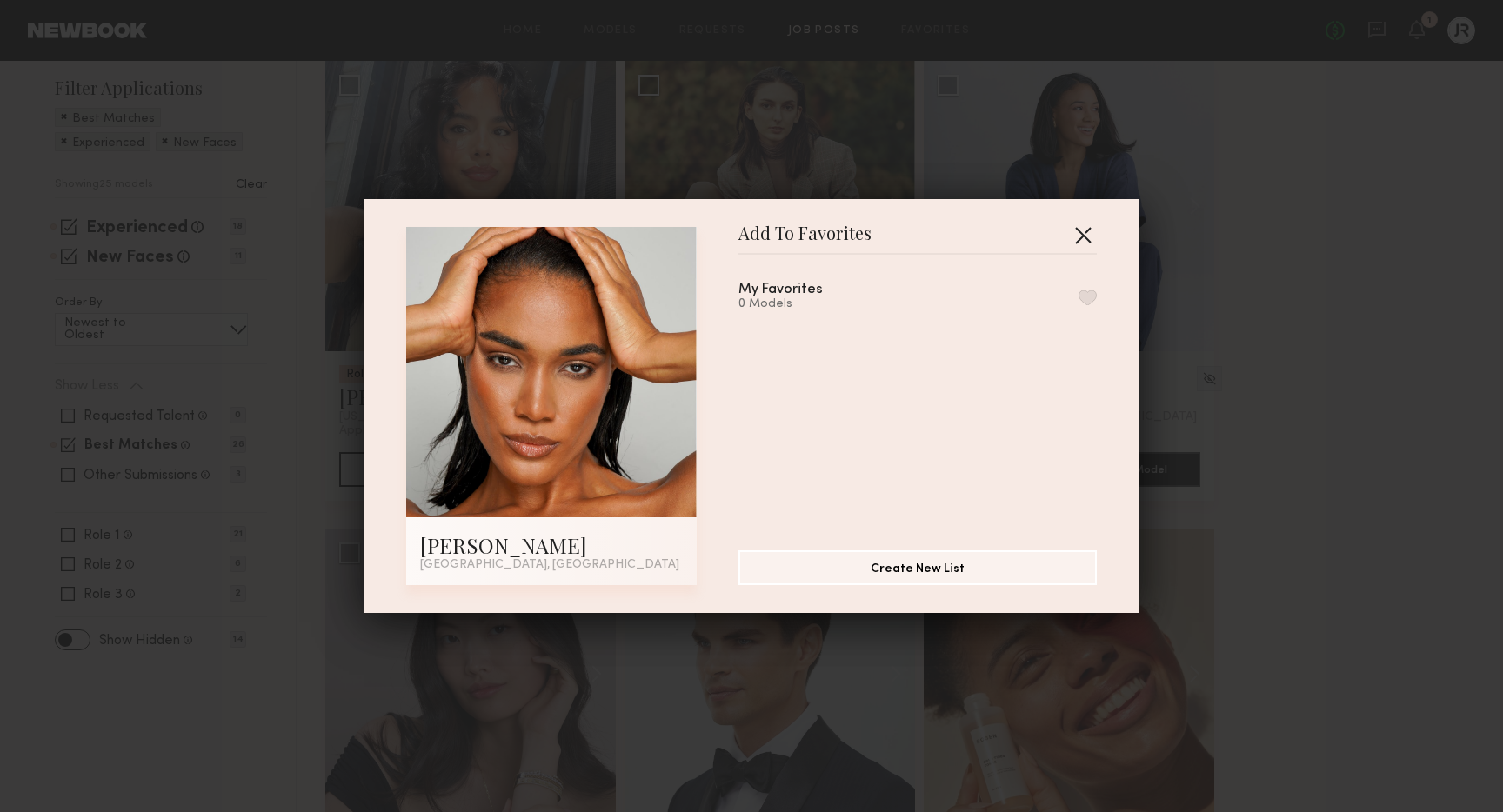
click at [1086, 234] on button "button" at bounding box center [1083, 234] width 28 height 28
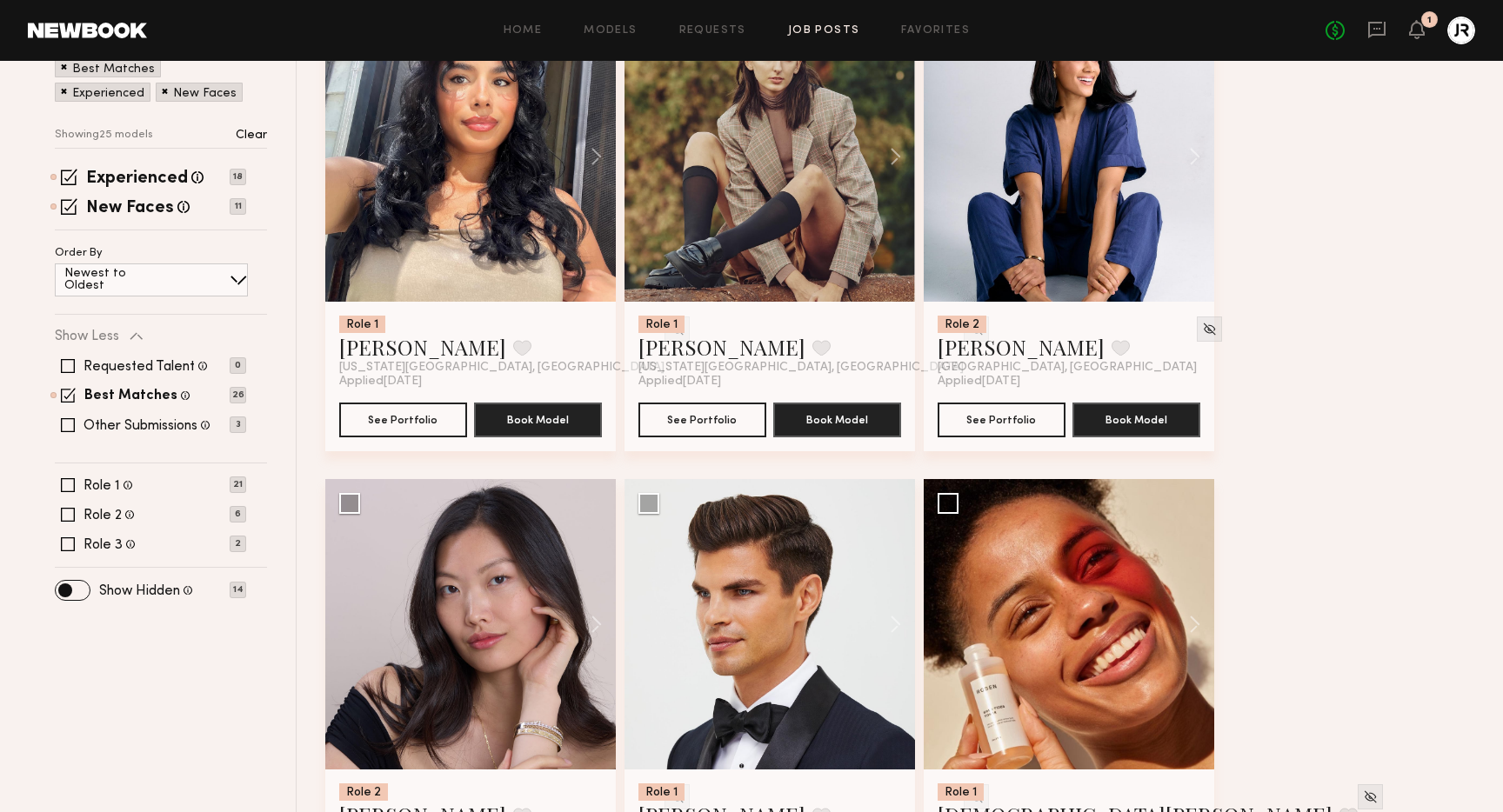
scroll to position [0, 0]
